Goal: Navigation & Orientation: Find specific page/section

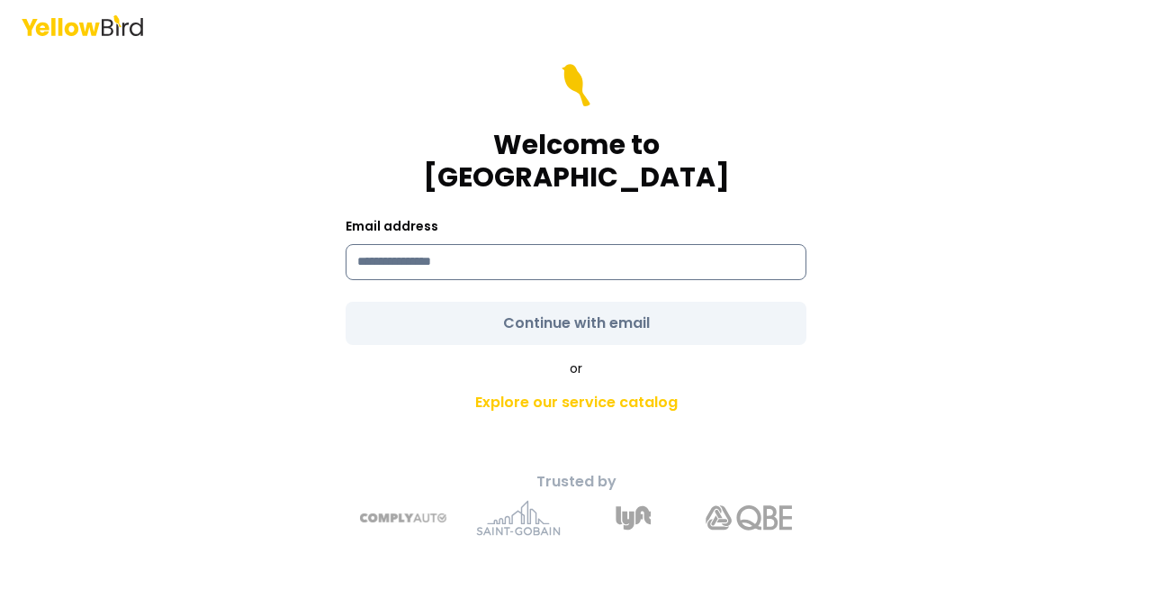
click at [646, 249] on input at bounding box center [576, 262] width 461 height 36
type input "**********"
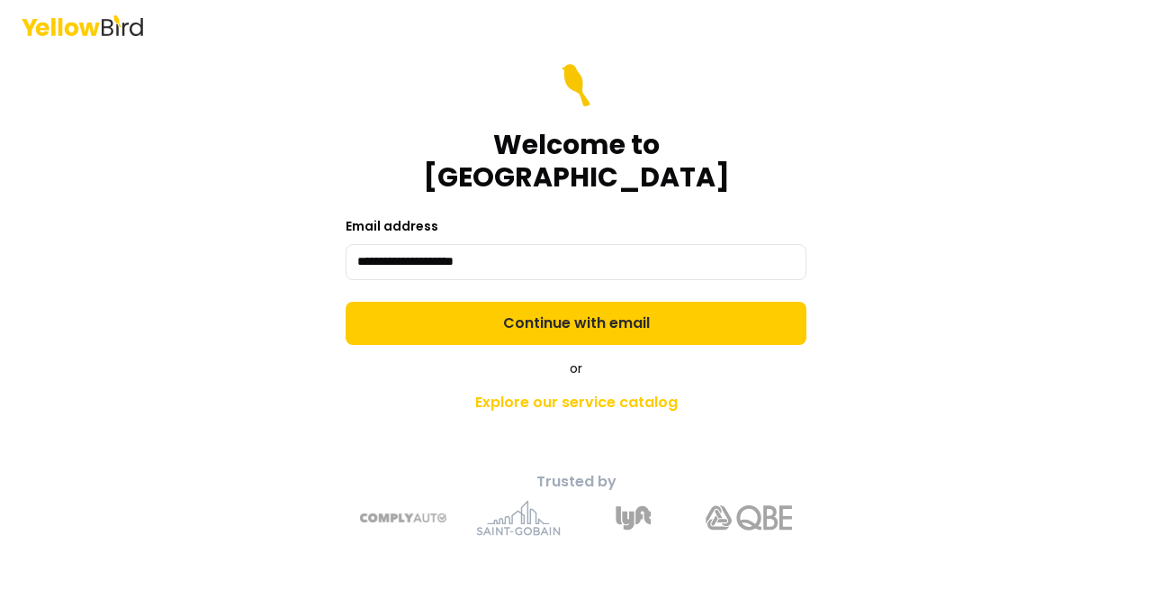
click at [568, 303] on form "**********" at bounding box center [576, 204] width 461 height 281
click at [568, 303] on button "Continue with email" at bounding box center [576, 323] width 461 height 43
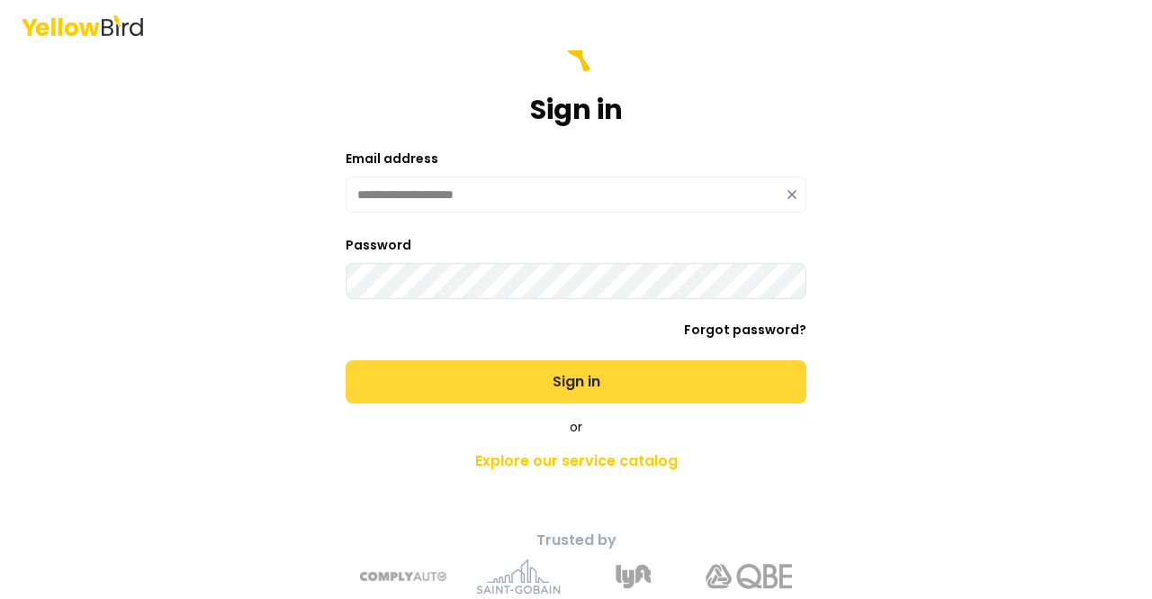
click at [588, 381] on button "Sign in" at bounding box center [576, 381] width 461 height 43
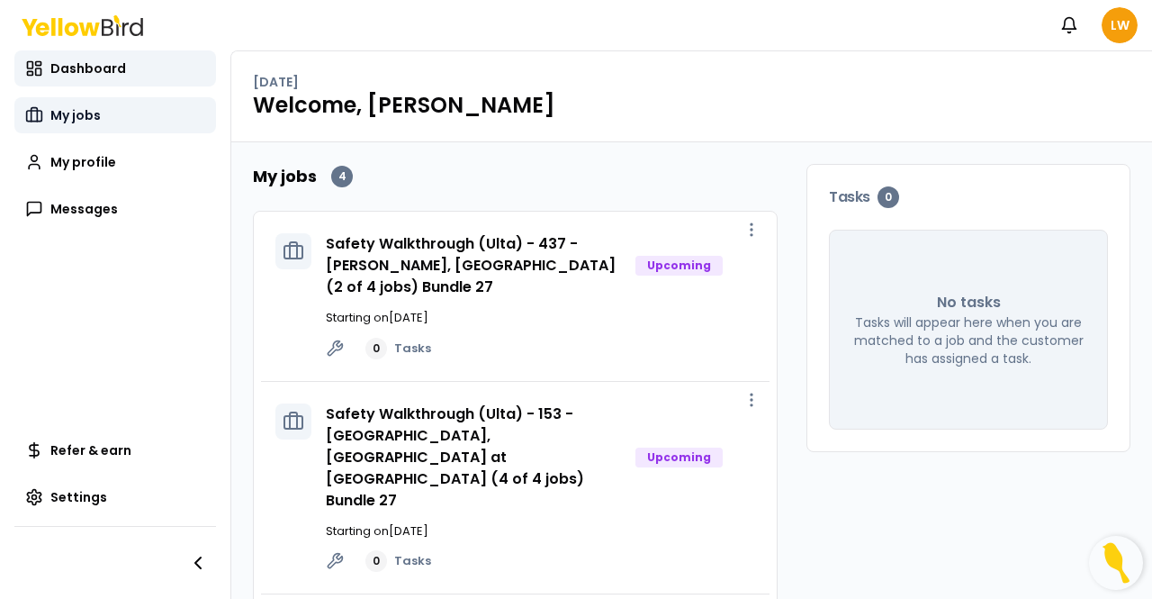
click at [97, 116] on span "My jobs" at bounding box center [75, 115] width 50 height 18
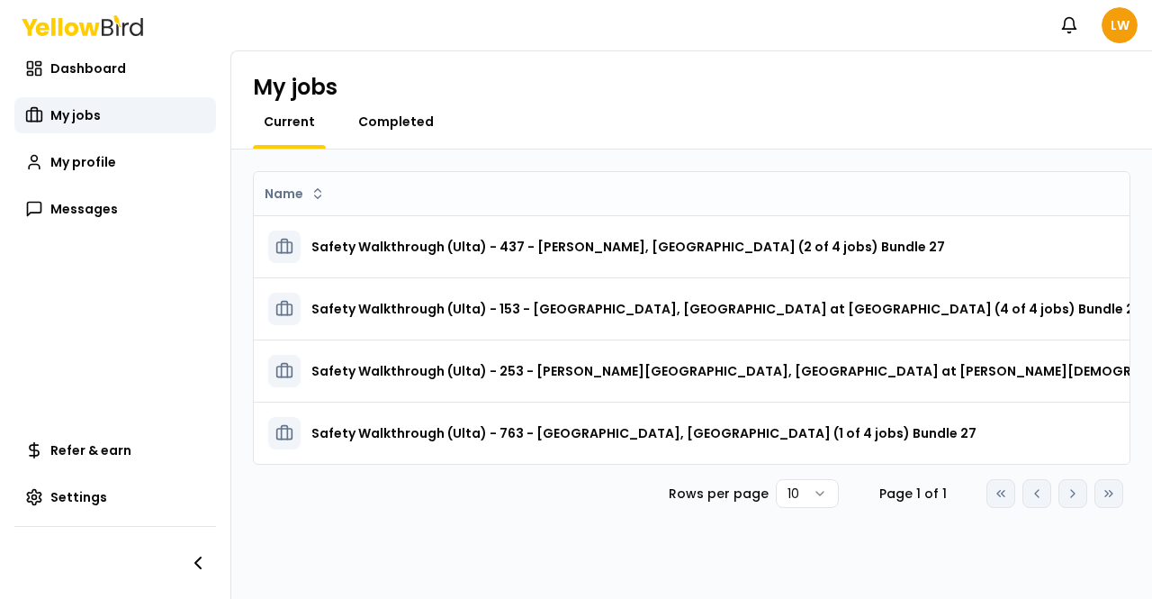
click at [411, 120] on span "Completed" at bounding box center [396, 122] width 76 height 18
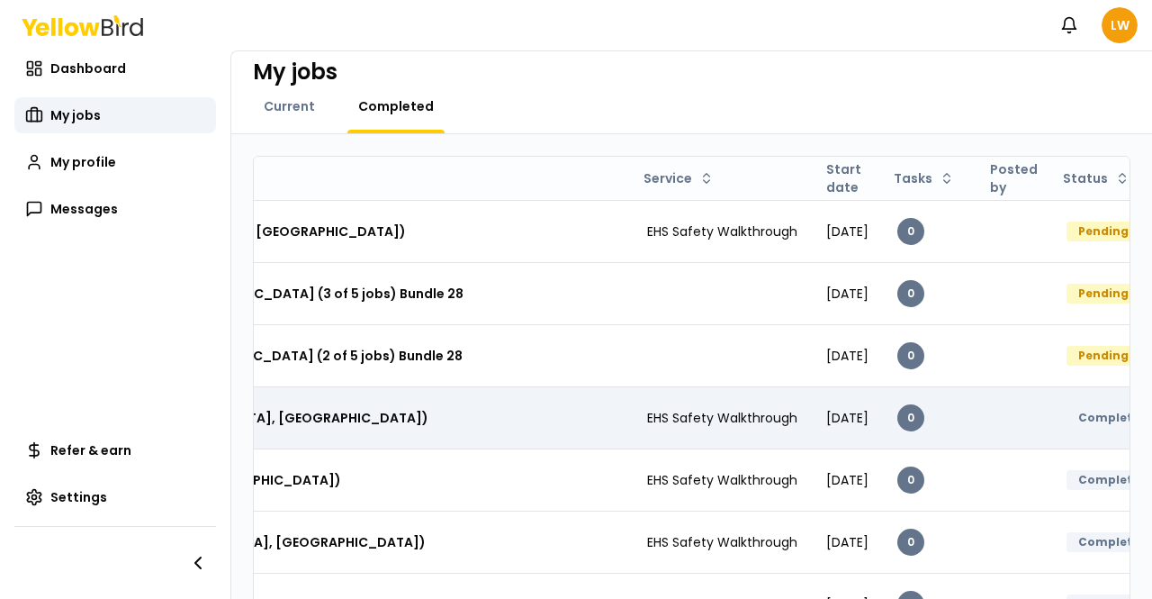
scroll to position [17, 0]
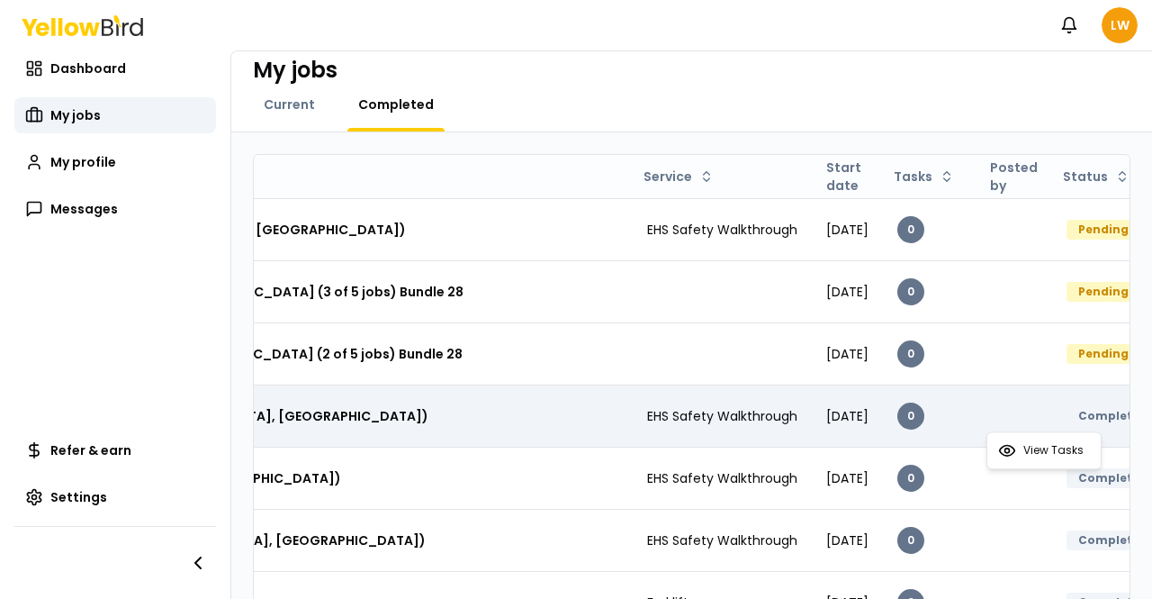
click at [1090, 421] on html "Notifications LW Dashboard My jobs My profile Messages Refer & earn Settings My…" at bounding box center [576, 299] width 1152 height 599
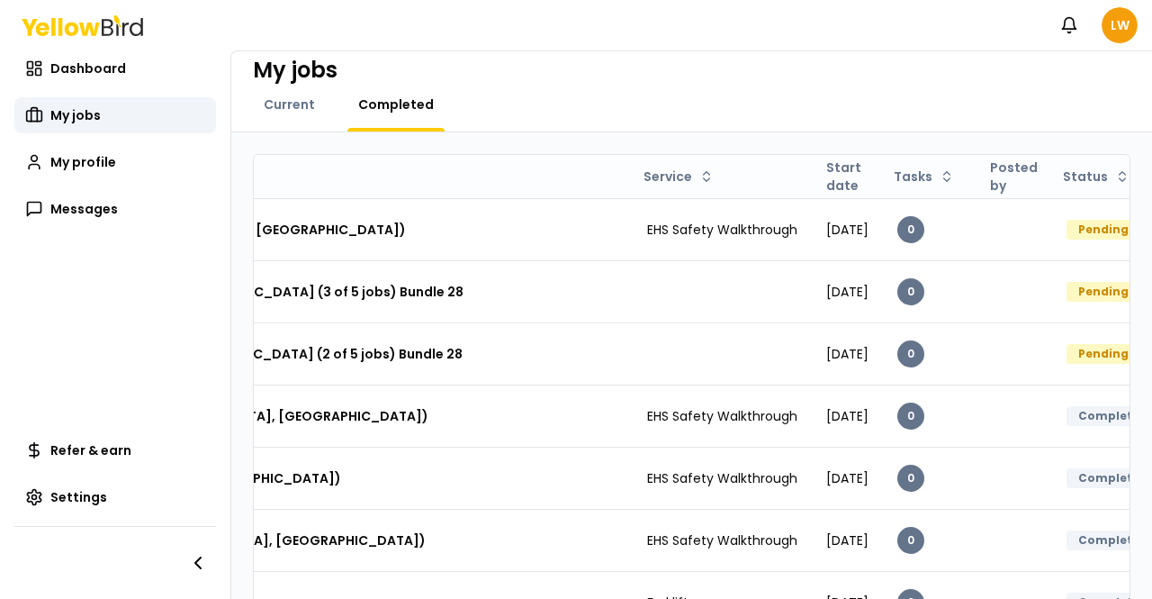
click at [883, 415] on html "Notifications LW Dashboard My jobs My profile Messages Refer & earn Settings My…" at bounding box center [576, 299] width 1152 height 599
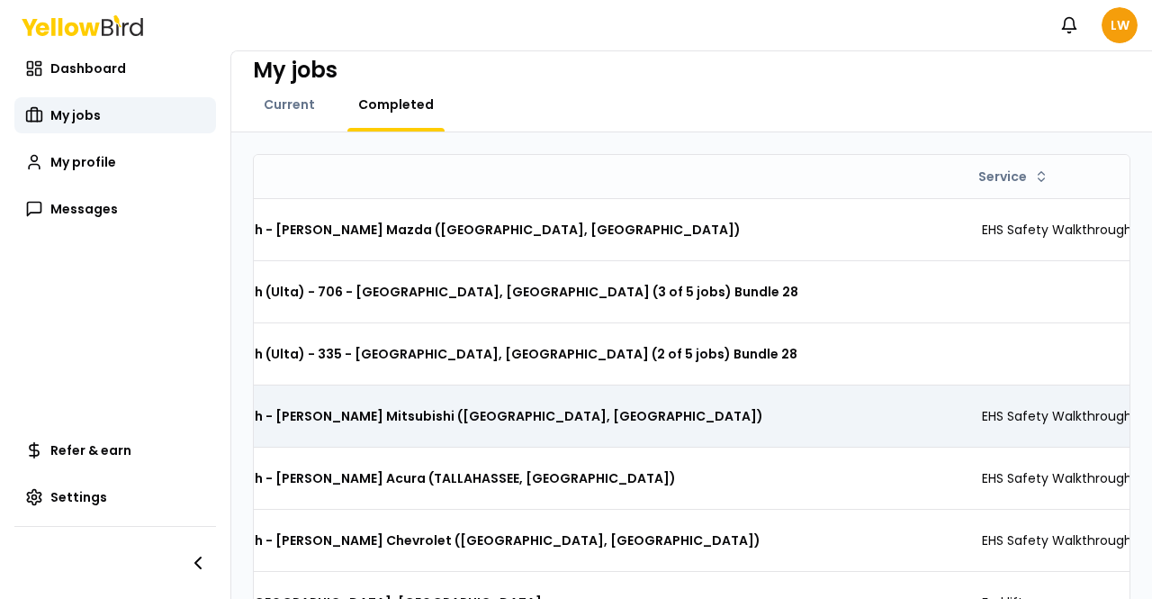
scroll to position [0, 0]
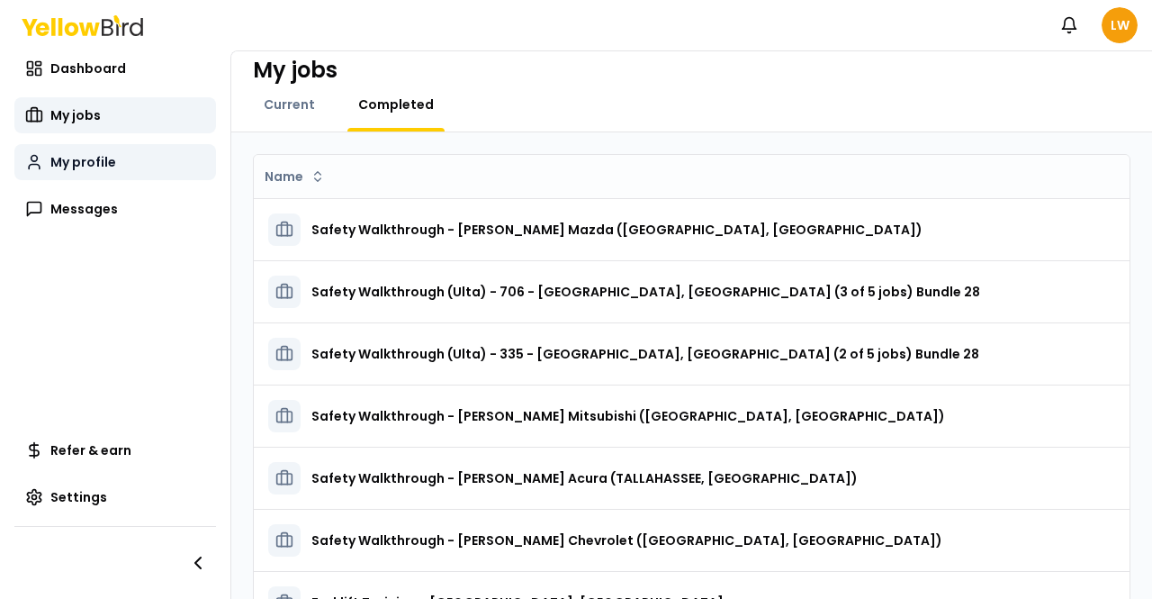
click at [111, 158] on span "My profile" at bounding box center [83, 162] width 66 height 18
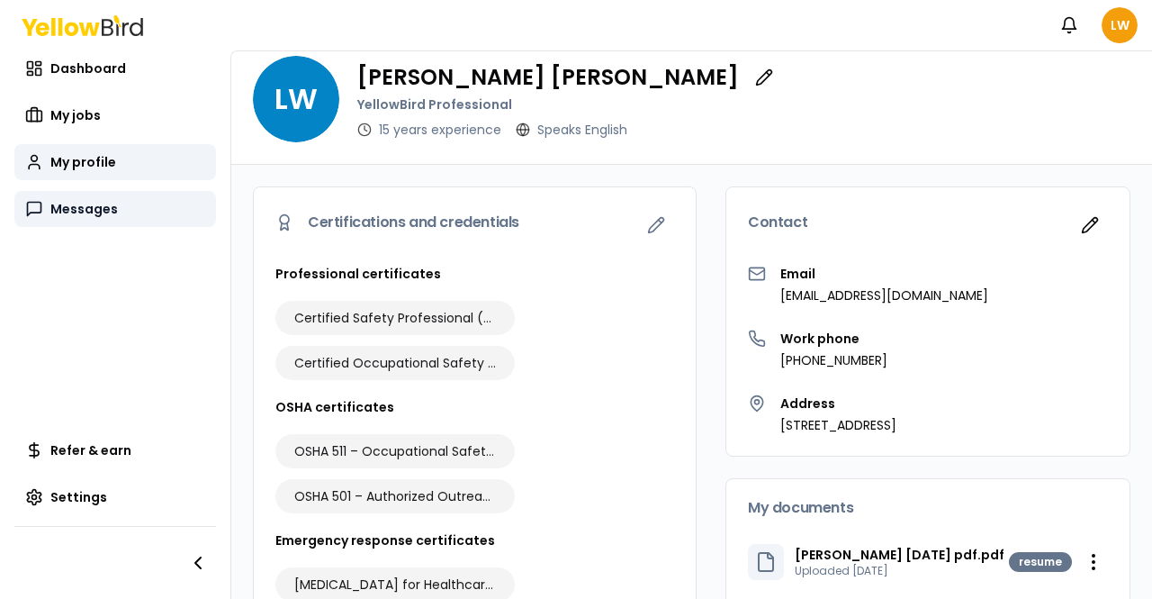
click at [96, 200] on span "Messages" at bounding box center [84, 209] width 68 height 18
